Goal: Register for event/course

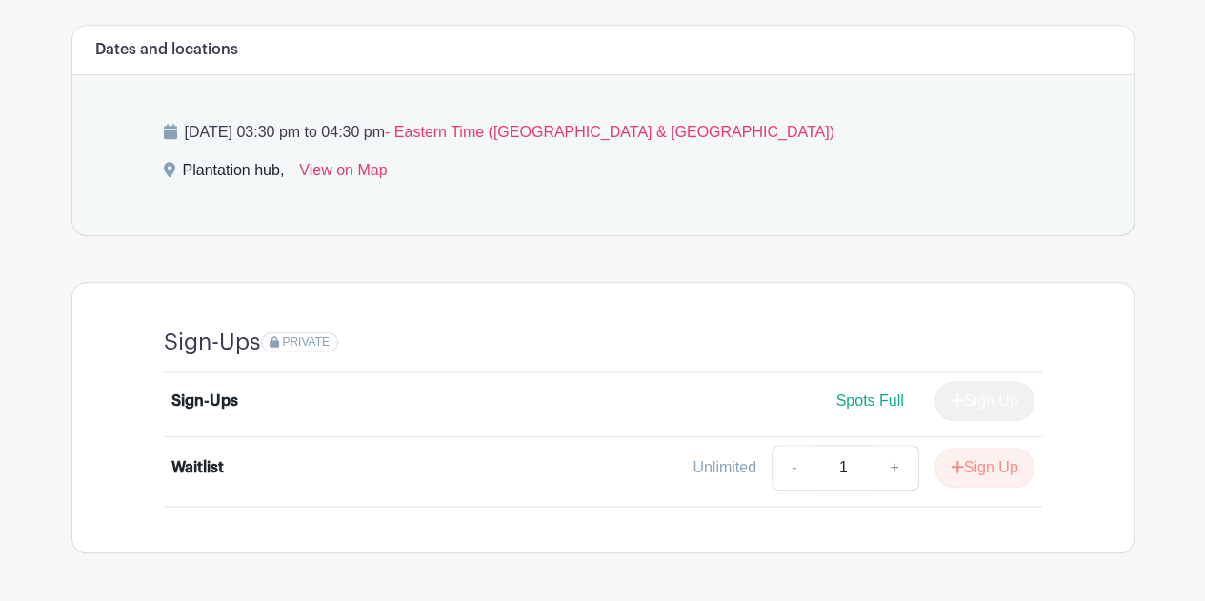
scroll to position [792, 0]
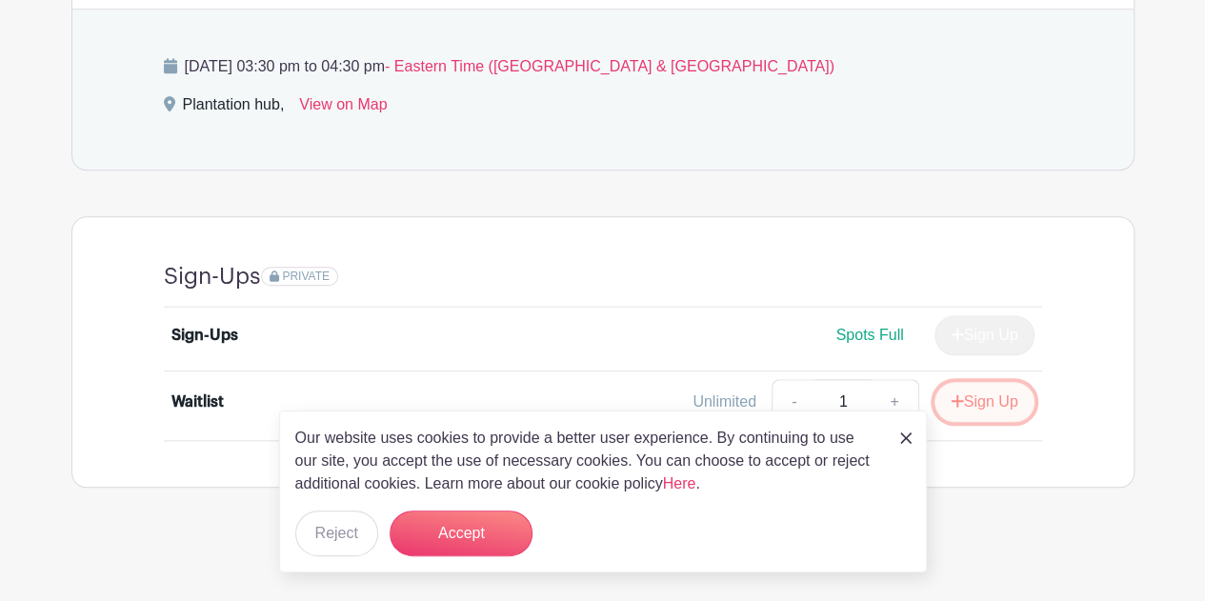
click at [977, 406] on button "Sign Up" at bounding box center [984, 402] width 100 height 40
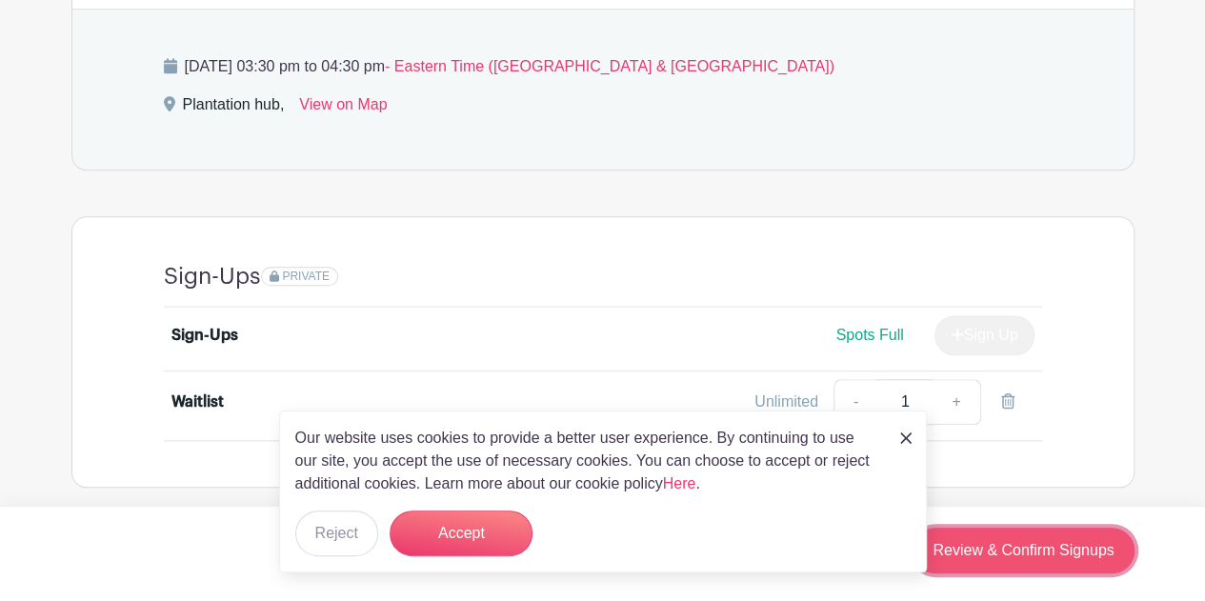
click at [1061, 561] on link "Review & Confirm Signups" at bounding box center [1022, 551] width 221 height 46
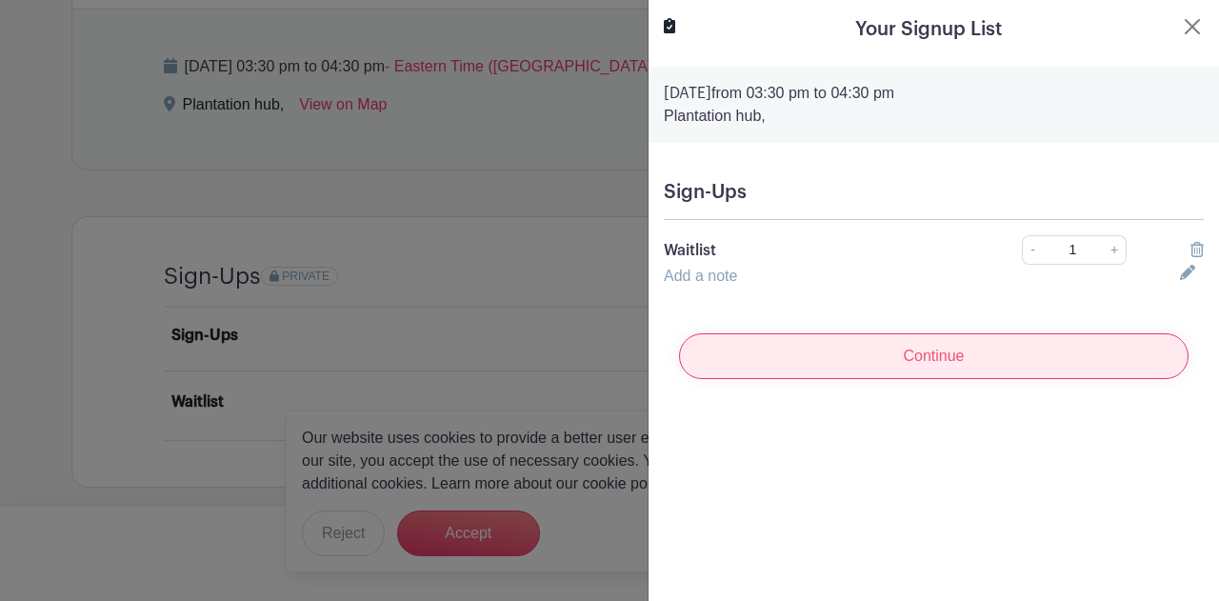
click at [933, 359] on input "Continue" at bounding box center [934, 356] width 510 height 46
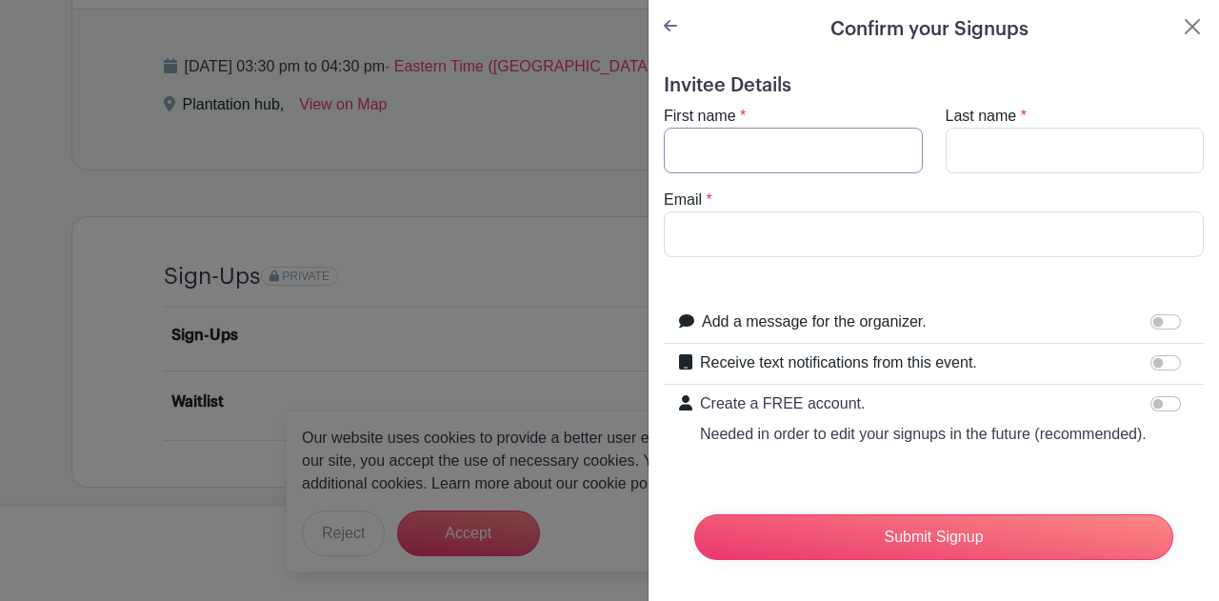
click at [745, 142] on input "First name" at bounding box center [793, 151] width 259 height 46
type input "[PERSON_NAME]"
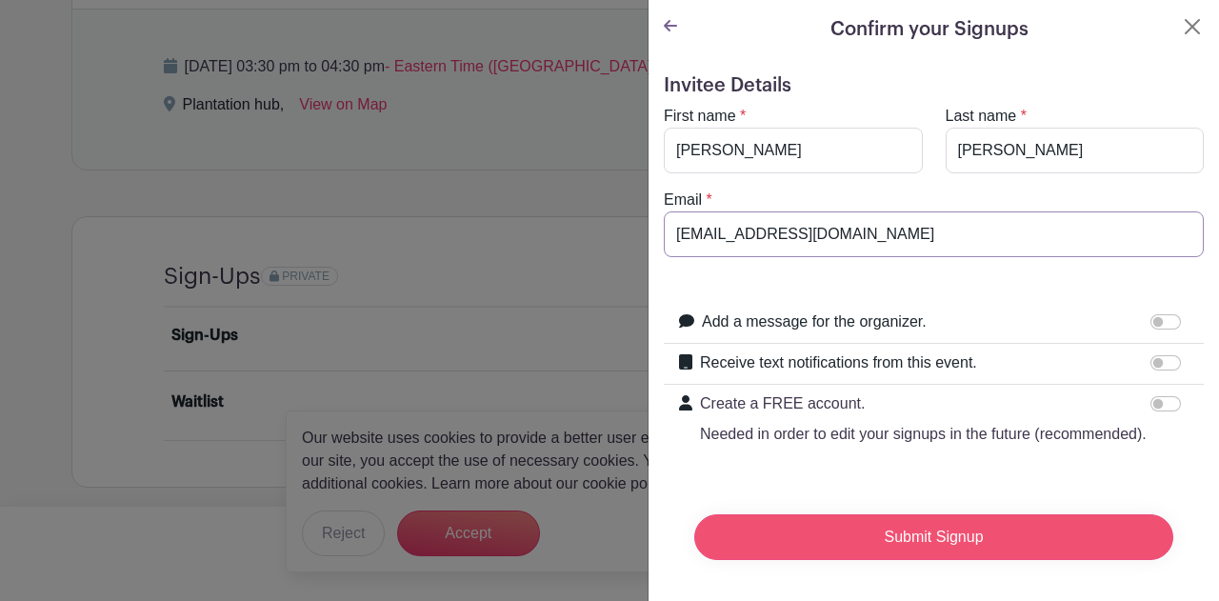
type input "[EMAIL_ADDRESS][DOMAIN_NAME]"
click at [942, 550] on input "Submit Signup" at bounding box center [933, 537] width 479 height 46
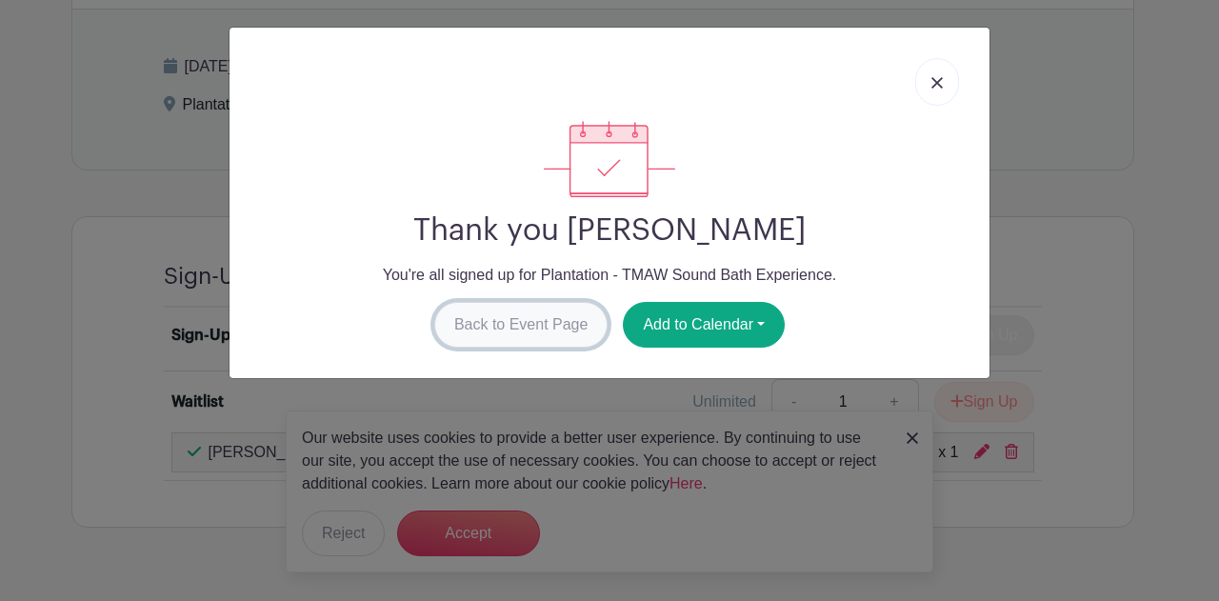
click at [560, 327] on link "Back to Event Page" at bounding box center [521, 325] width 174 height 46
